Goal: Navigation & Orientation: Find specific page/section

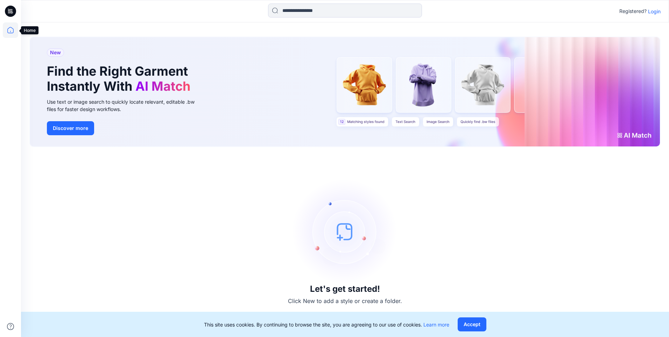
click at [13, 30] on icon at bounding box center [10, 29] width 15 height 15
click at [658, 13] on p "Login" at bounding box center [654, 11] width 13 height 7
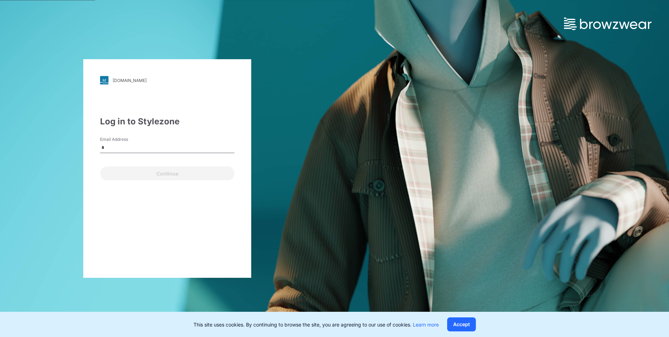
type input "**********"
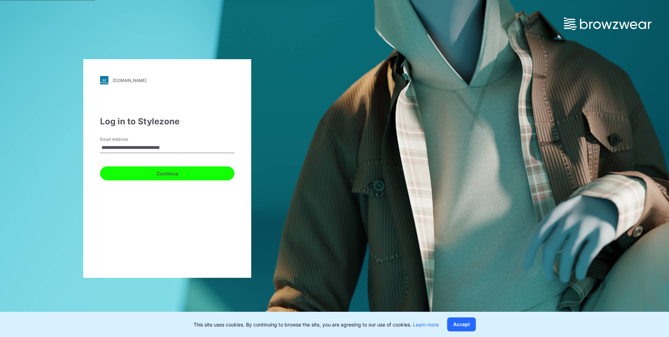
click at [154, 171] on button "Continue" at bounding box center [167, 173] width 134 height 14
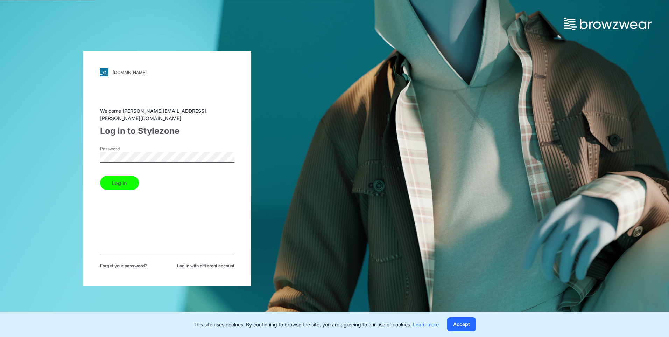
click at [123, 178] on button "Log in" at bounding box center [119, 183] width 39 height 14
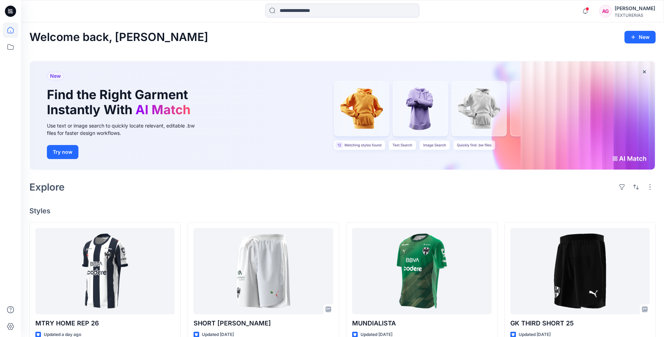
click at [462, 42] on div "Welcome back, Alejandra New" at bounding box center [342, 37] width 626 height 13
click at [462, 45] on div "Welcome back, Alejandra New New Find the Right Garment Instantly With AI Match …" at bounding box center [342, 328] width 643 height 612
